Goal: Task Accomplishment & Management: Complete application form

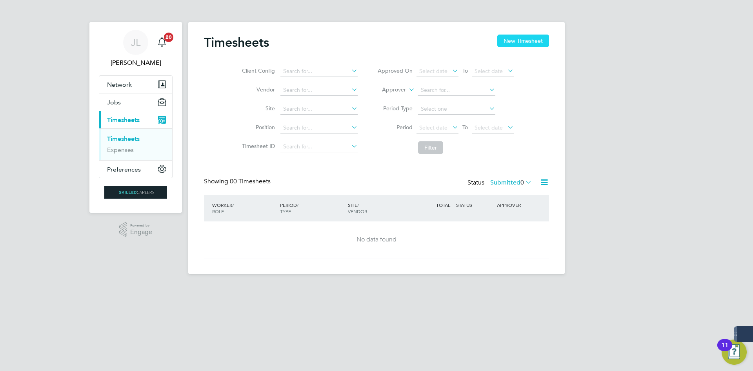
drag, startPoint x: 515, startPoint y: 43, endPoint x: 521, endPoint y: 40, distance: 6.9
click at [518, 43] on button "New Timesheet" at bounding box center [523, 41] width 52 height 13
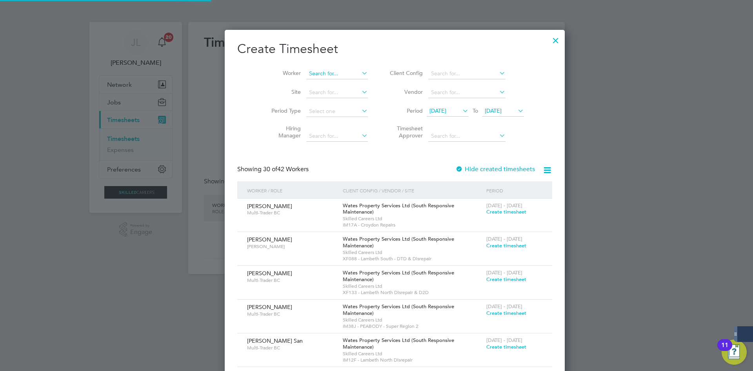
scroll to position [1340, 304]
click at [328, 73] on input at bounding box center [337, 73] width 62 height 11
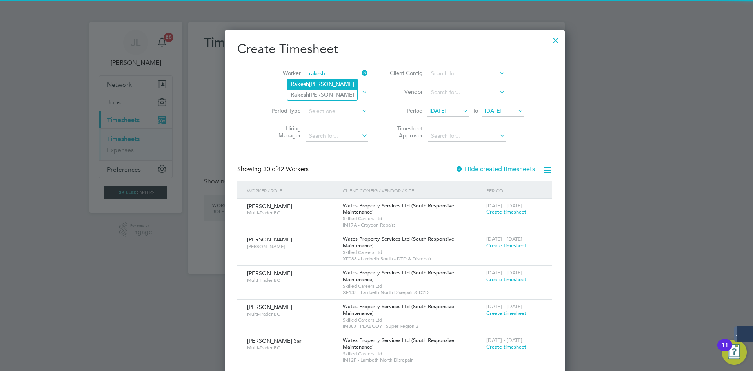
click at [340, 86] on li "[PERSON_NAME]" at bounding box center [323, 84] width 70 height 11
type input "[PERSON_NAME]"
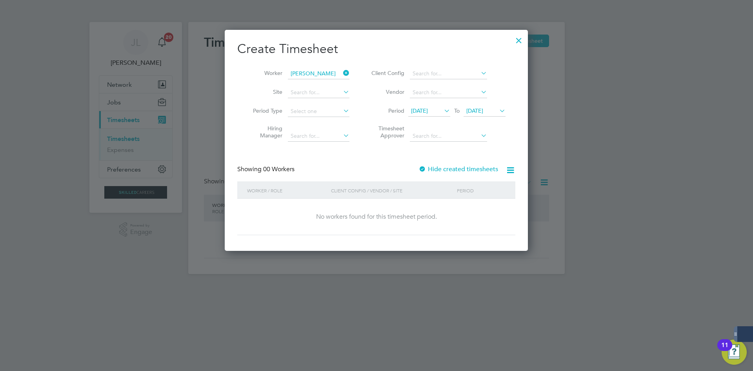
scroll to position [221, 304]
click at [422, 160] on div "Create Timesheet Worker [PERSON_NAME] Site Period Type Hiring Manager Client Co…" at bounding box center [376, 138] width 278 height 194
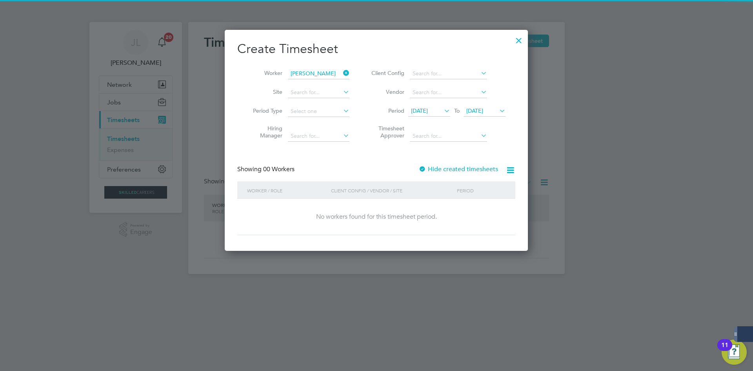
click at [422, 167] on div at bounding box center [423, 170] width 8 height 8
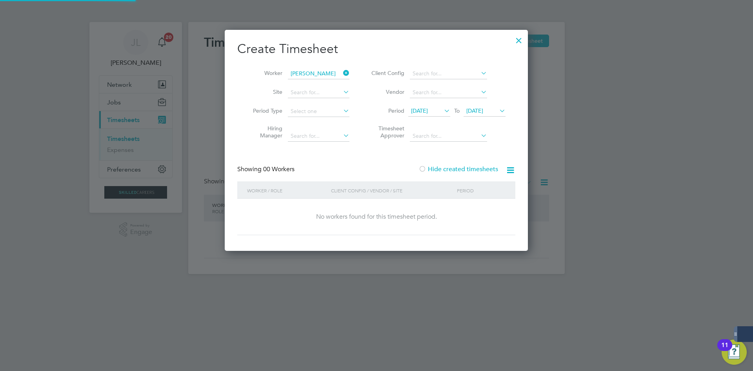
click at [426, 110] on span "[DATE]" at bounding box center [419, 110] width 17 height 7
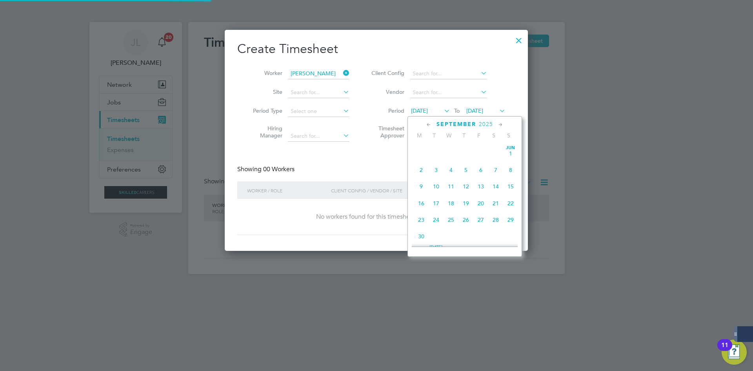
scroll to position [271, 0]
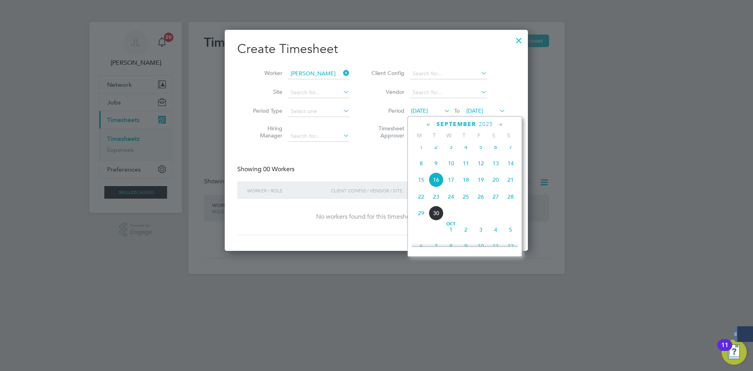
click at [439, 168] on span "9" at bounding box center [436, 163] width 15 height 15
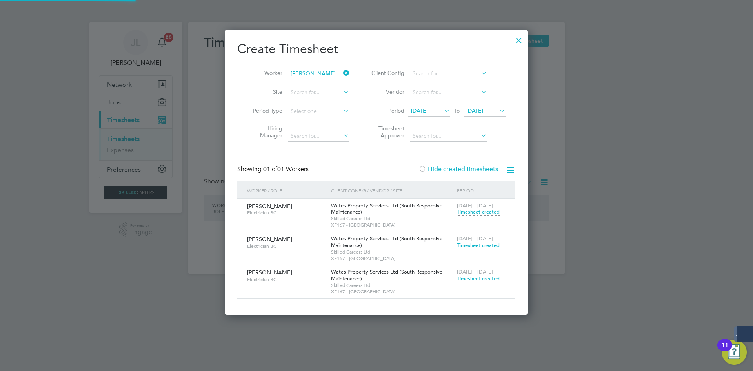
scroll to position [4, 4]
click at [485, 279] on span "Timesheet created" at bounding box center [478, 278] width 43 height 7
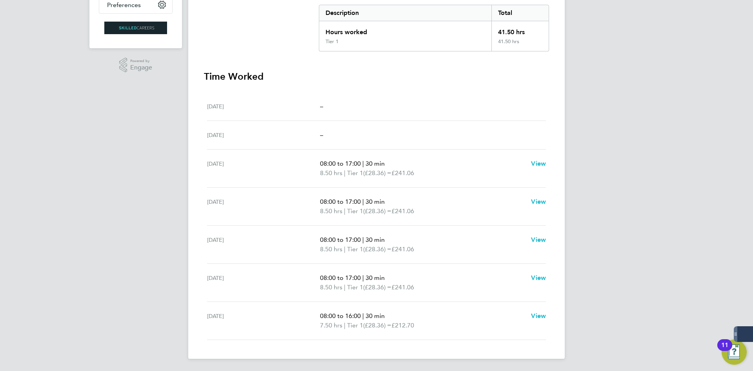
scroll to position [165, 0]
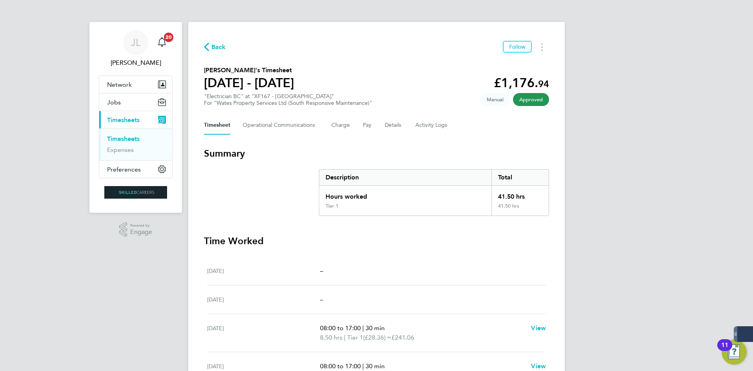
click at [208, 44] on icon "button" at bounding box center [206, 47] width 5 height 8
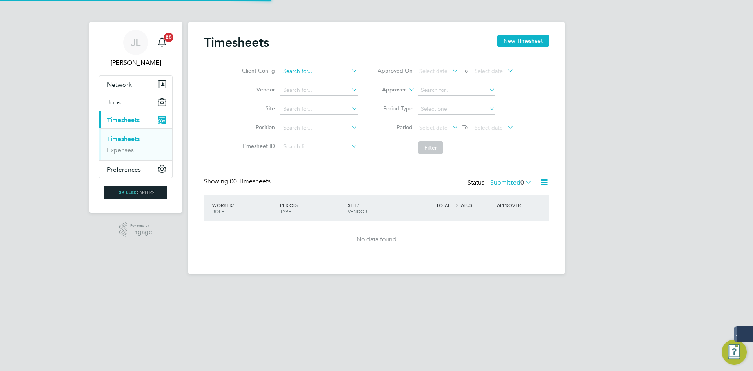
click at [323, 66] on li "Client Config" at bounding box center [299, 71] width 138 height 19
click at [522, 40] on button "New Timesheet" at bounding box center [523, 41] width 52 height 13
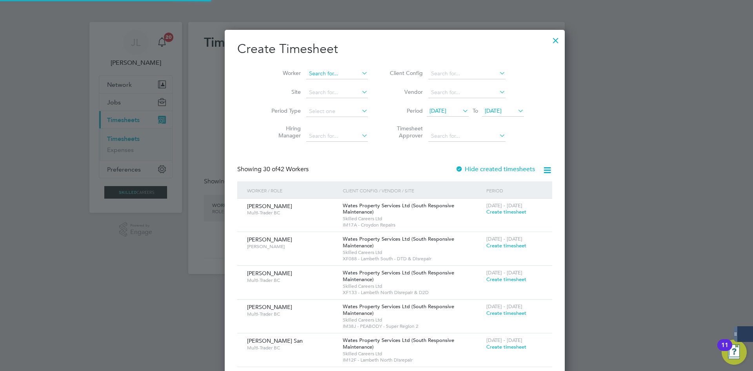
scroll to position [1340, 304]
click at [306, 71] on input at bounding box center [337, 73] width 62 height 11
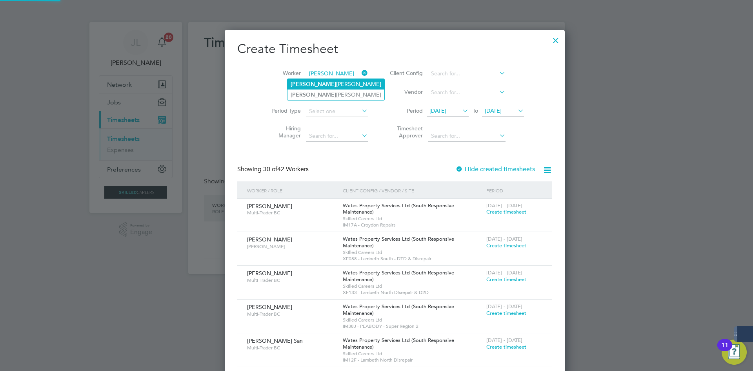
click at [331, 84] on li "Tyree ce Moses-Holmes" at bounding box center [336, 84] width 97 height 11
type input "[PERSON_NAME]"
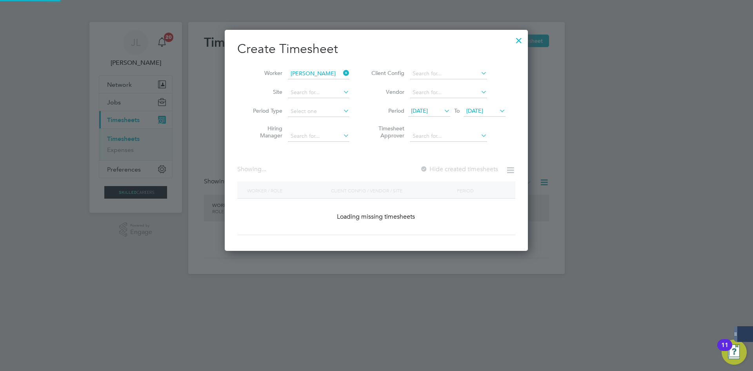
scroll to position [218, 304]
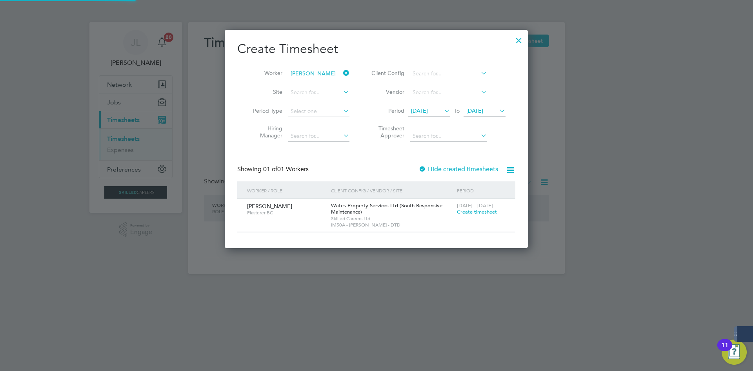
click at [448, 174] on div "Showing 01 of 01 Workers Hide created timesheets" at bounding box center [376, 173] width 278 height 16
click at [446, 169] on label "Hide created timesheets" at bounding box center [459, 169] width 80 height 8
click at [342, 73] on icon at bounding box center [342, 72] width 0 height 11
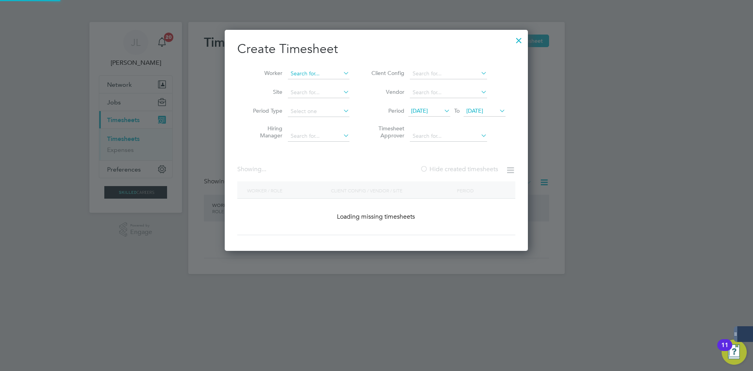
click at [324, 74] on input at bounding box center [319, 73] width 62 height 11
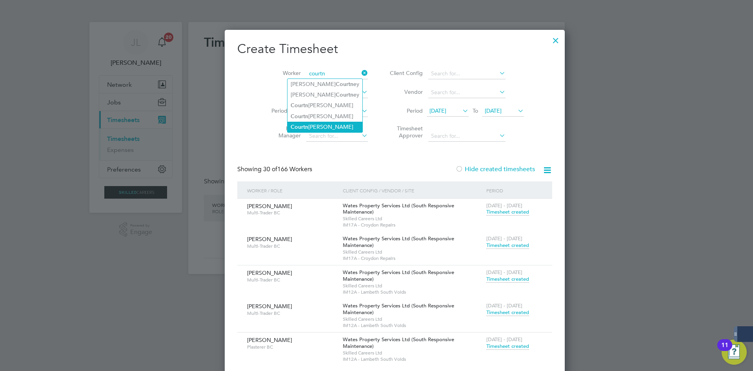
click at [323, 124] on li "Courtn ey Eves" at bounding box center [325, 127] width 75 height 11
type input "Courtney Eves"
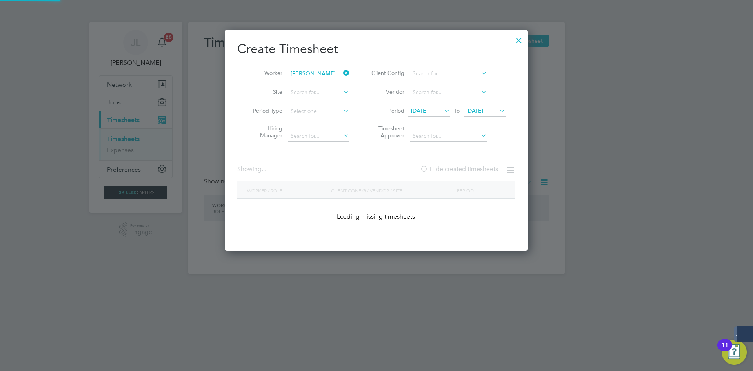
scroll to position [218, 304]
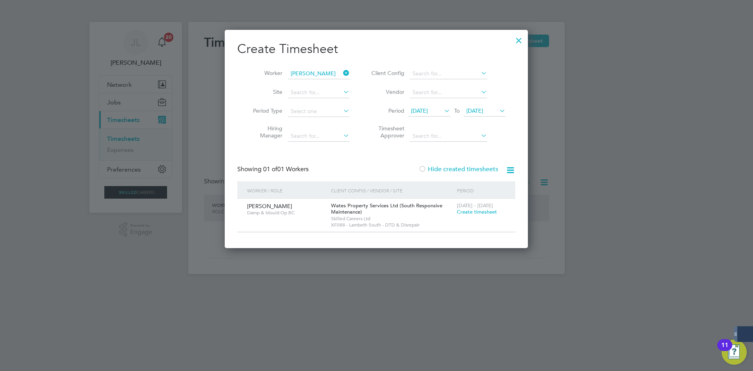
click at [342, 73] on icon at bounding box center [342, 72] width 0 height 11
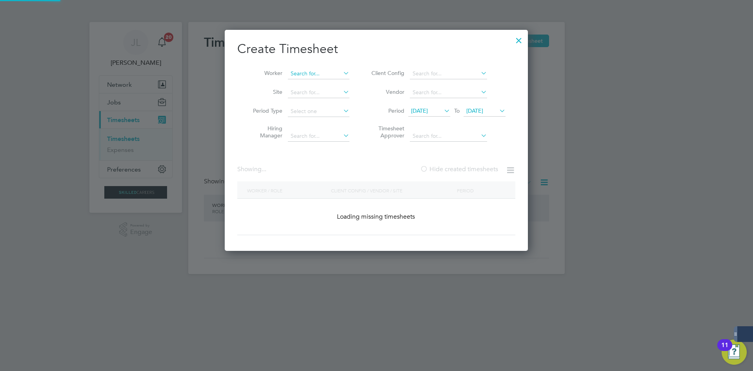
scroll to position [221, 304]
click at [322, 73] on input at bounding box center [319, 73] width 62 height 11
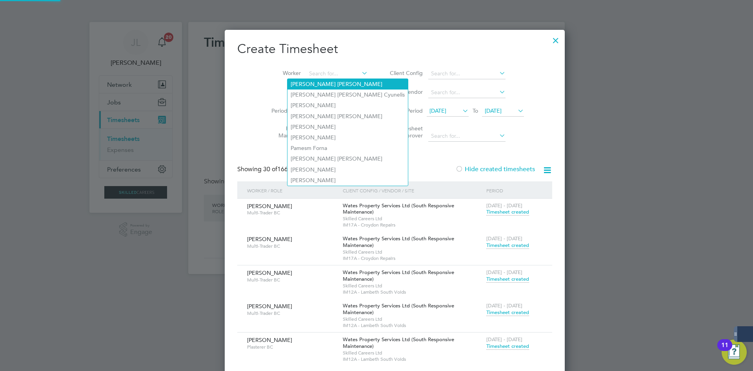
scroll to position [2206, 304]
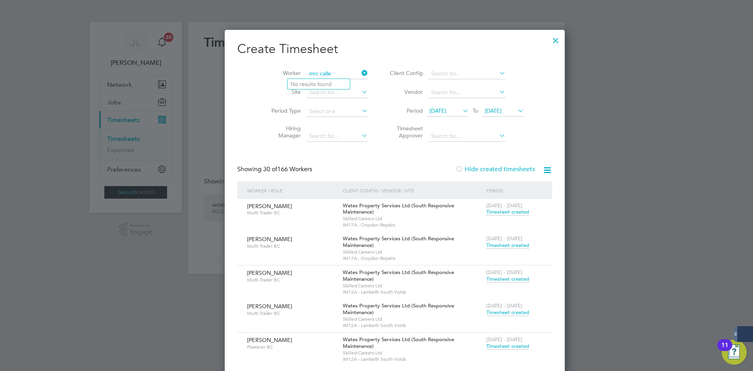
click at [306, 73] on input "mrc calle" at bounding box center [337, 73] width 62 height 11
click at [335, 87] on li "Marc Calle ja" at bounding box center [323, 84] width 71 height 11
type input "[PERSON_NAME]"
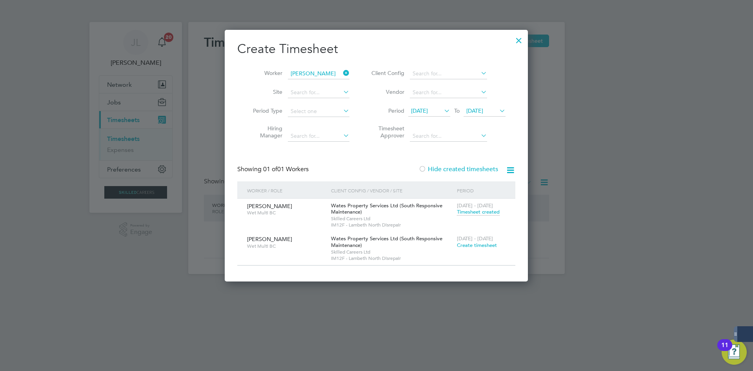
click at [518, 42] on div at bounding box center [519, 38] width 14 height 14
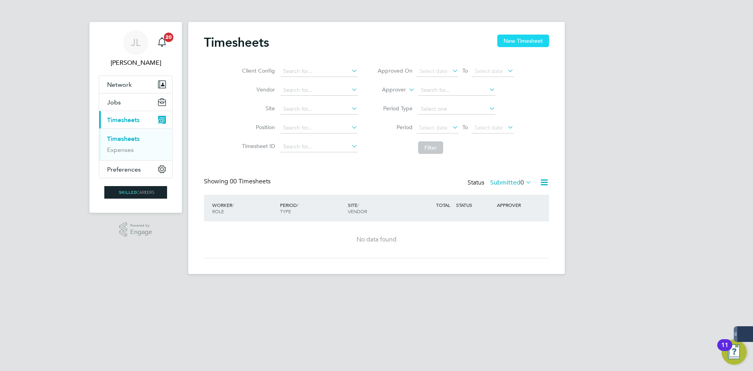
click at [535, 39] on button "New Timesheet" at bounding box center [523, 41] width 52 height 13
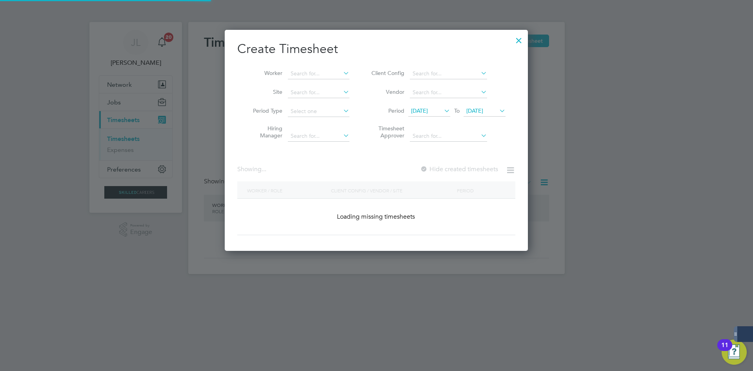
scroll to position [1340, 304]
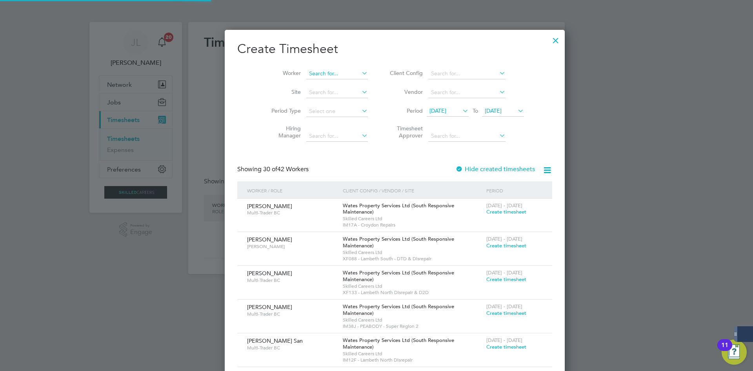
click at [306, 73] on input at bounding box center [337, 73] width 62 height 11
click at [338, 85] on li "Tyreec e Moses-Holmes" at bounding box center [324, 84] width 72 height 11
type input "[PERSON_NAME]"
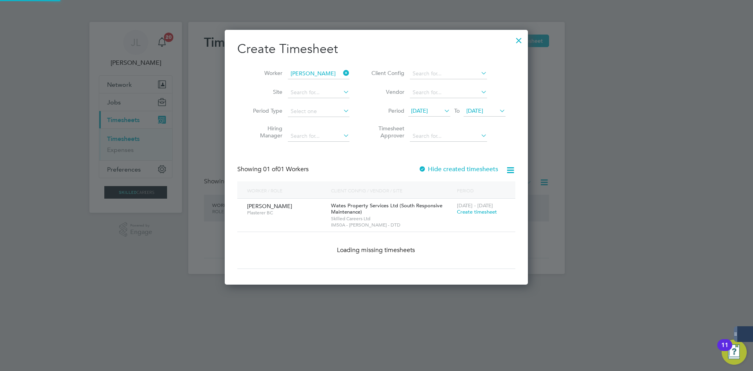
scroll to position [218, 304]
